Goal: Navigation & Orientation: Find specific page/section

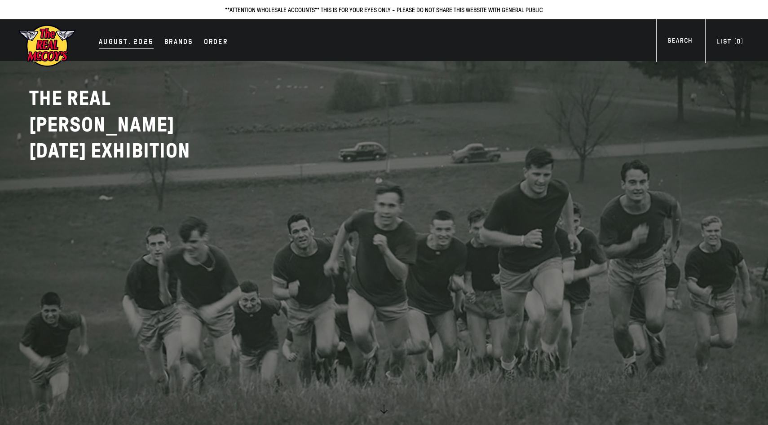
click at [114, 43] on div "AUGUST. 2025" at bounding box center [126, 42] width 55 height 13
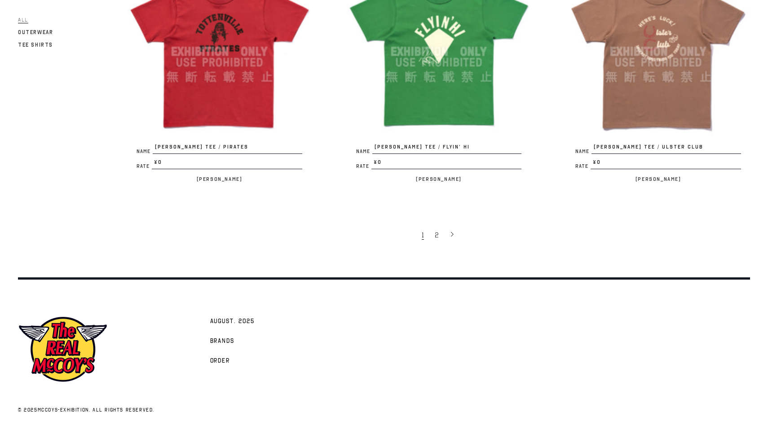
scroll to position [1903, 0]
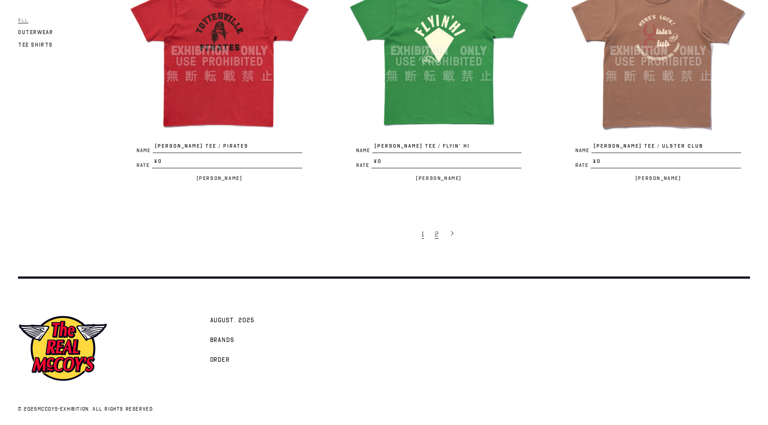
click at [439, 237] on link "2" at bounding box center [437, 233] width 14 height 19
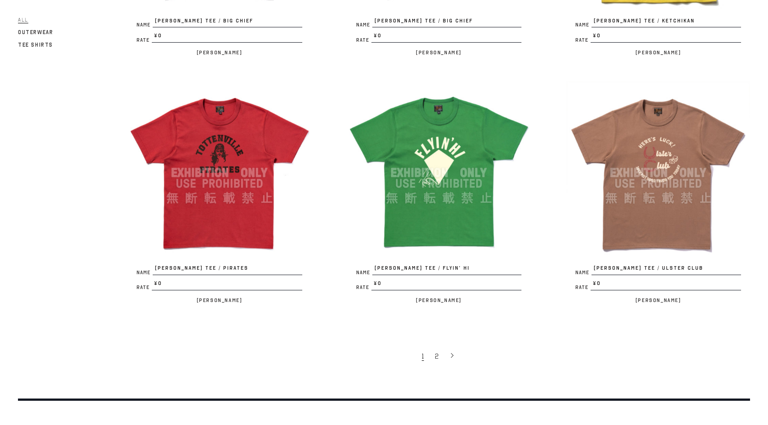
scroll to position [1808, 0]
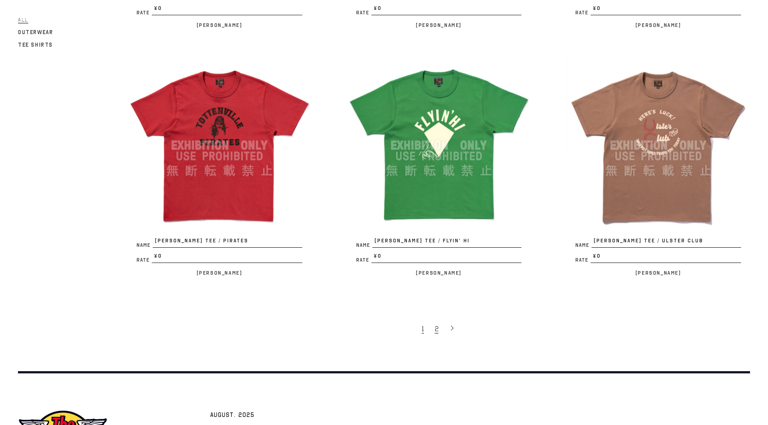
click at [435, 329] on span "2" at bounding box center [437, 329] width 4 height 9
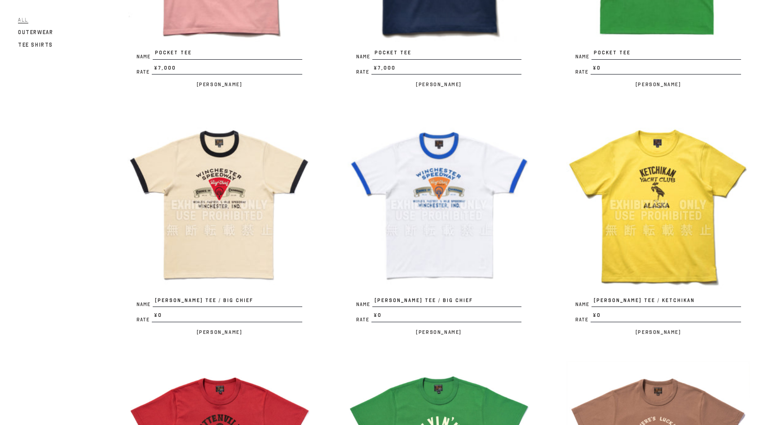
scroll to position [1908, 0]
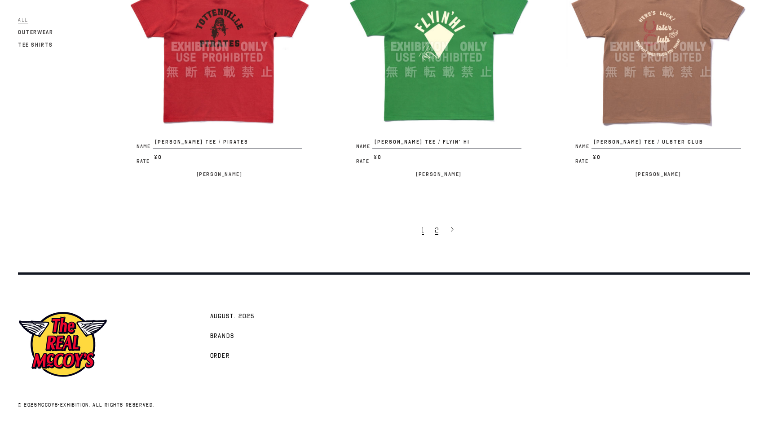
click at [438, 234] on link "2" at bounding box center [437, 229] width 14 height 19
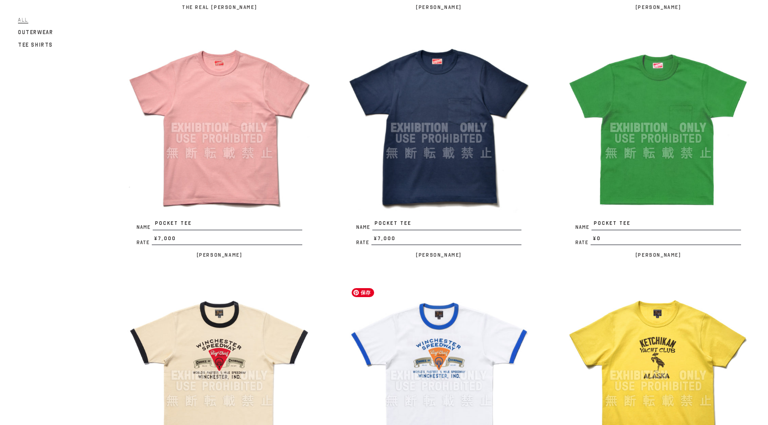
scroll to position [1311, 0]
